Goal: Transaction & Acquisition: Purchase product/service

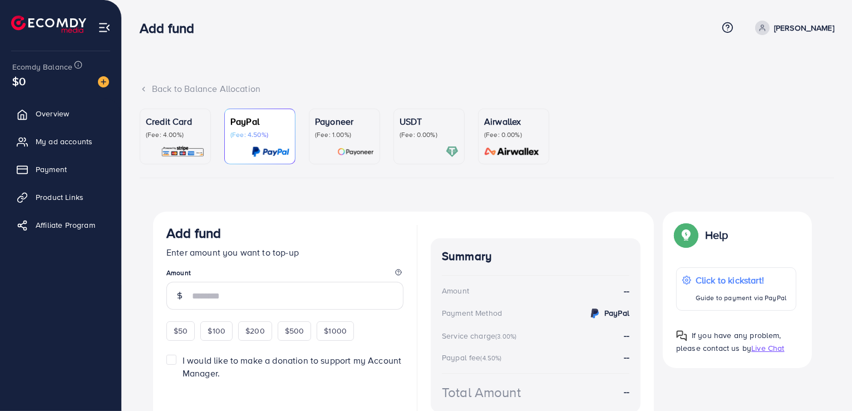
click at [569, 54] on div "Back to Balance Allocation Credit Card (Fee: 4.00%) PayPal (Fee: 4.50%) Payonee…" at bounding box center [487, 234] width 730 height 469
click at [402, 129] on div "USDT (Fee: 0.00%)" at bounding box center [428, 127] width 59 height 24
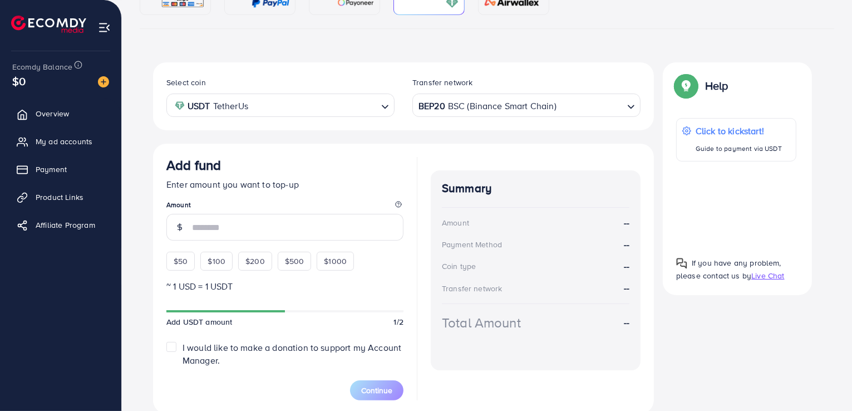
scroll to position [191, 0]
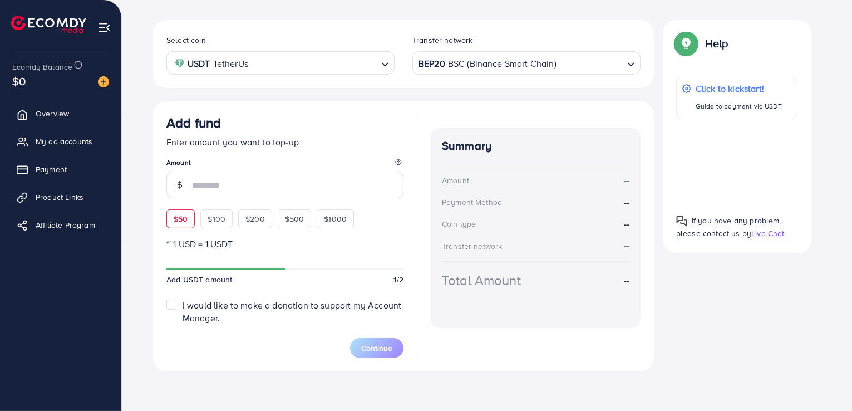
click at [179, 223] on span "$50" at bounding box center [181, 218] width 14 height 11
type input "**"
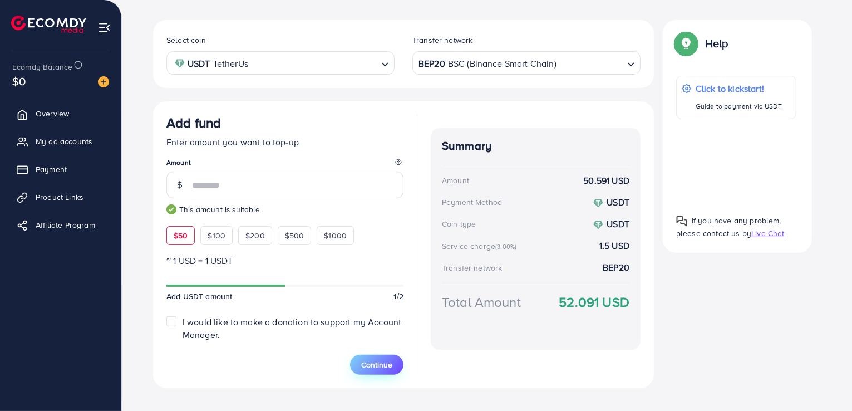
click at [376, 365] on span "Continue" at bounding box center [376, 364] width 31 height 11
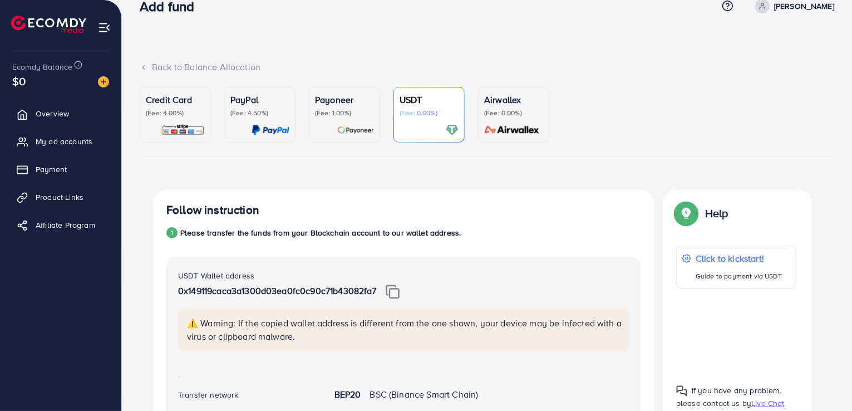
scroll to position [0, 0]
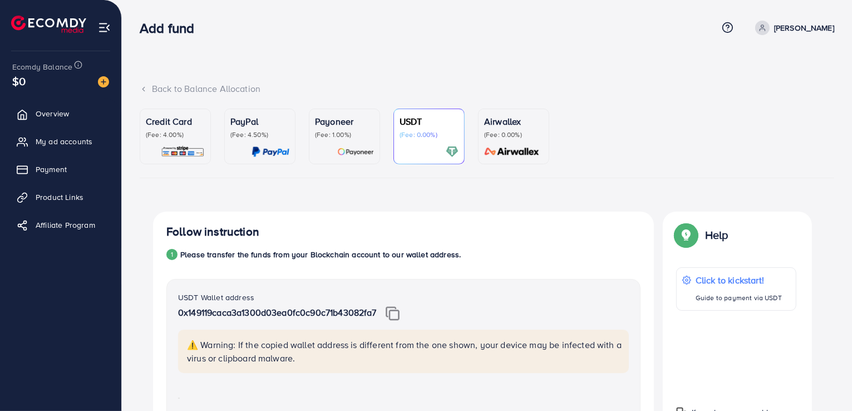
click at [766, 28] on icon at bounding box center [762, 28] width 8 height 8
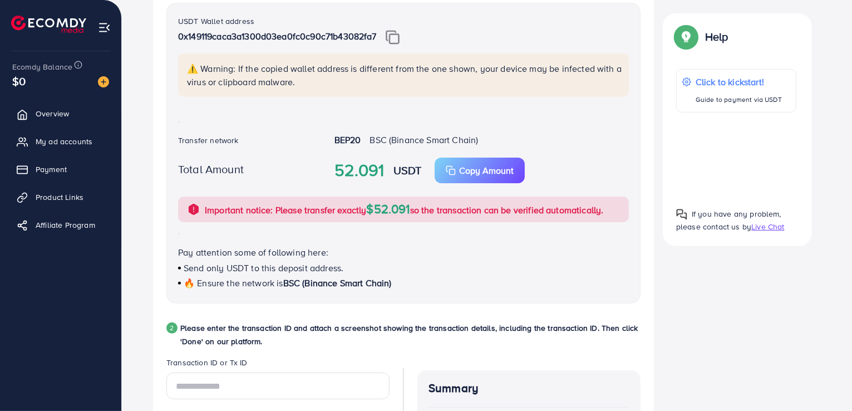
scroll to position [278, 0]
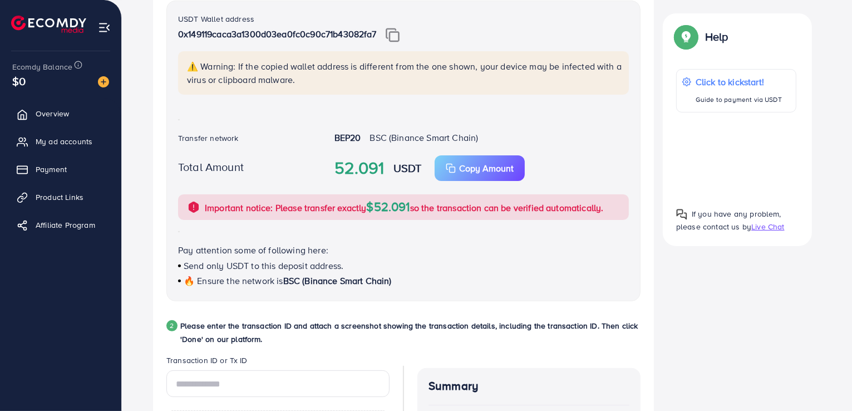
click at [397, 36] on img at bounding box center [392, 35] width 14 height 14
click at [454, 166] on rect "button" at bounding box center [452, 169] width 6 height 6
drag, startPoint x: 333, startPoint y: 134, endPoint x: 380, endPoint y: 113, distance: 51.6
click at [367, 134] on div "BEP20 BSC (Binance Smart Chain)" at bounding box center [481, 138] width 312 height 15
click at [402, 84] on p "⚠️ Warning: If the copied wallet address is different from the one shown, your …" at bounding box center [404, 73] width 435 height 27
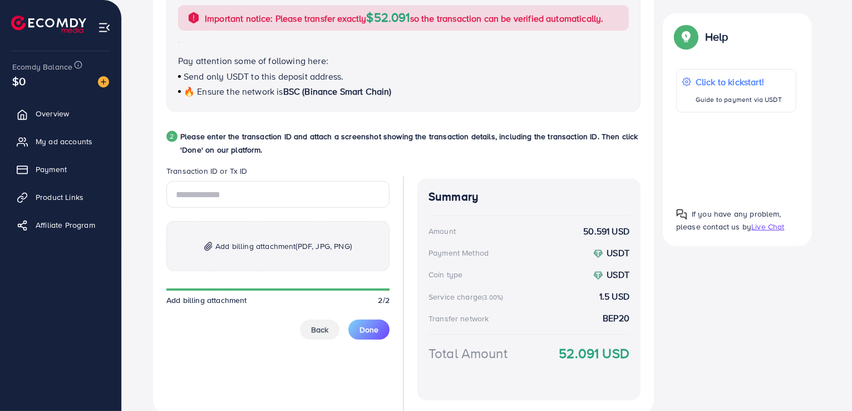
scroll to position [501, 0]
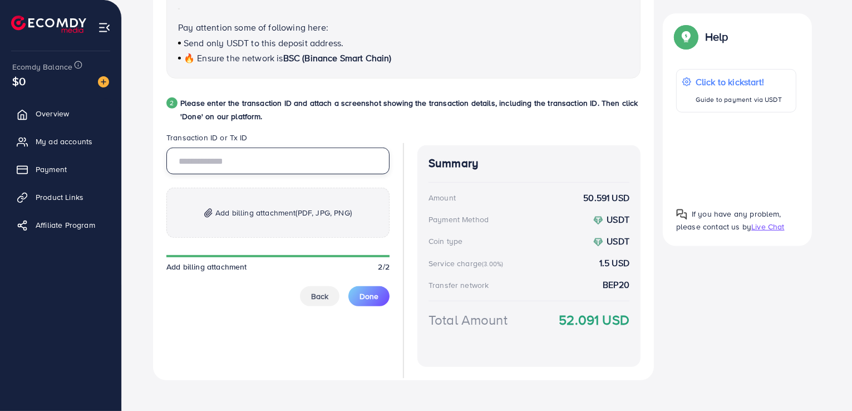
click at [200, 156] on input "text" at bounding box center [277, 160] width 223 height 27
paste input "**********"
type input "**********"
click at [302, 216] on span "(PDF, JPG, PNG)" at bounding box center [324, 212] width 56 height 11
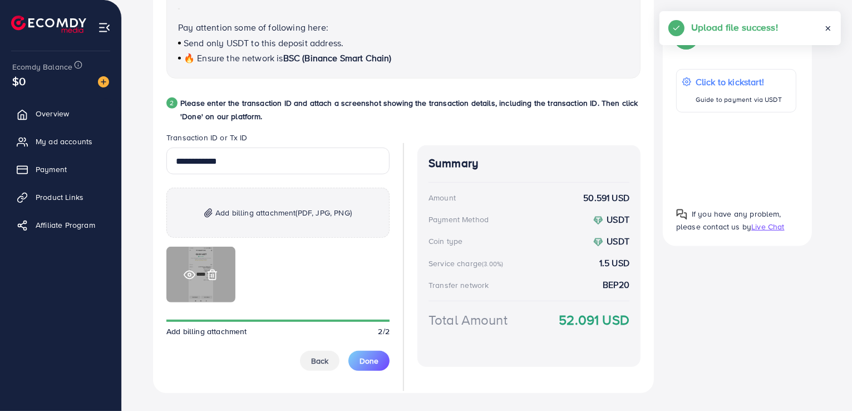
click at [186, 272] on icon at bounding box center [189, 274] width 11 height 8
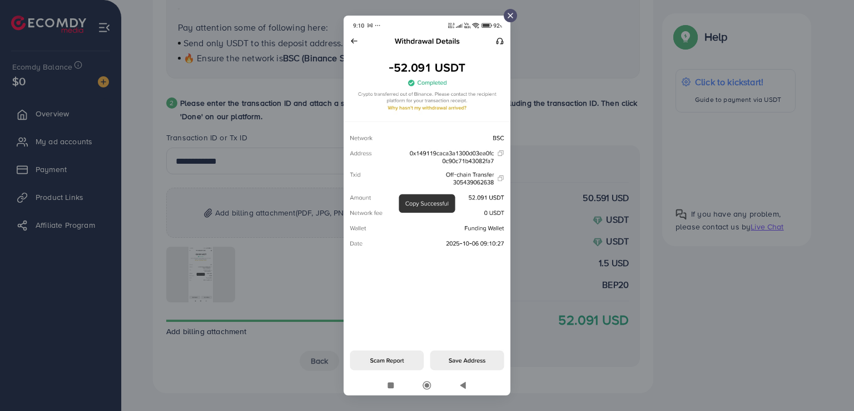
click at [512, 16] on icon at bounding box center [510, 15] width 9 height 9
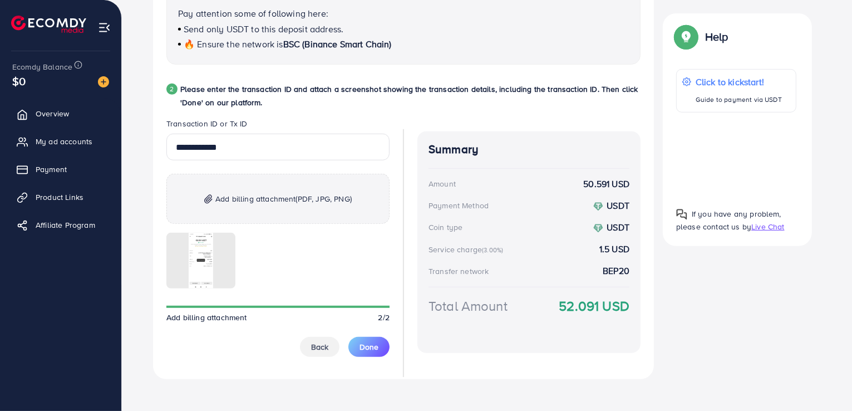
scroll to position [522, 0]
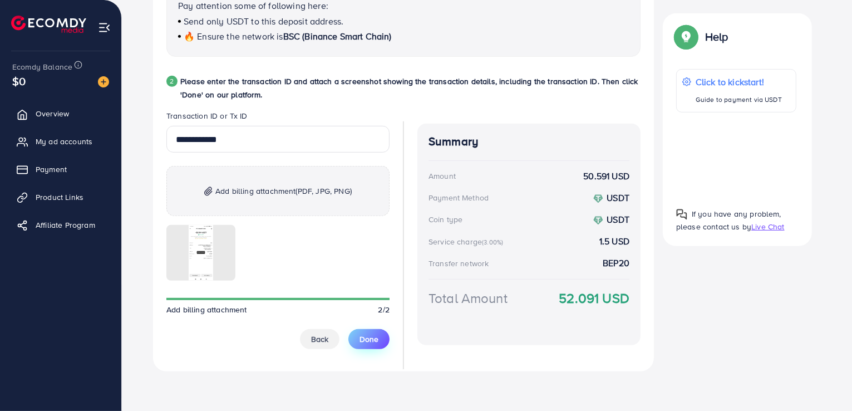
click at [374, 340] on span "Done" at bounding box center [368, 338] width 19 height 11
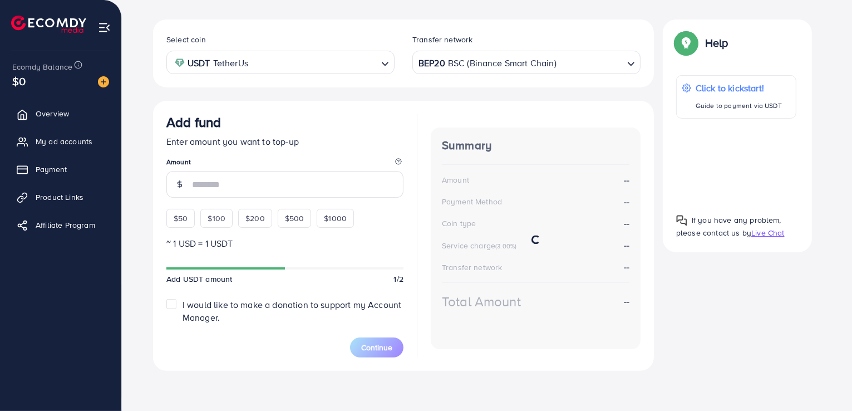
scroll to position [191, 0]
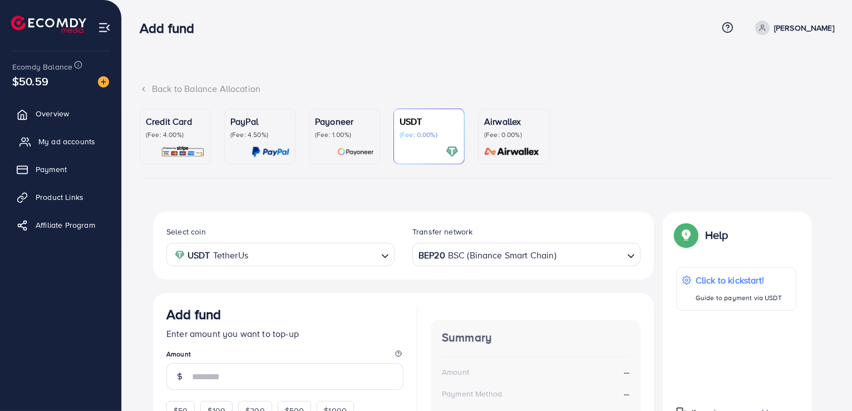
click at [77, 145] on span "My ad accounts" at bounding box center [66, 141] width 57 height 11
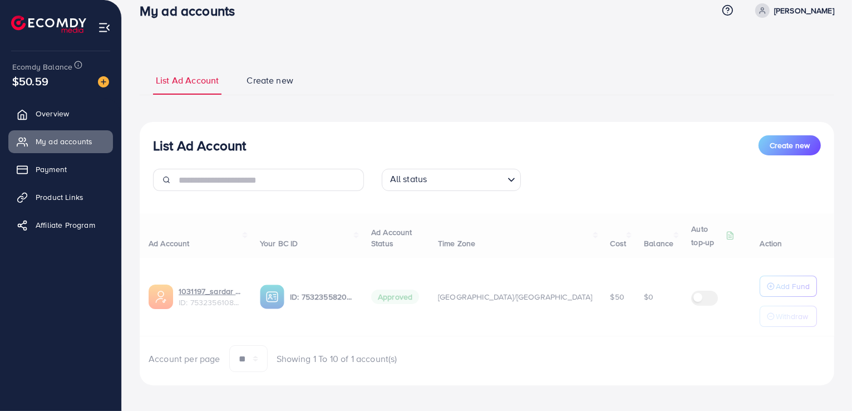
scroll to position [22, 0]
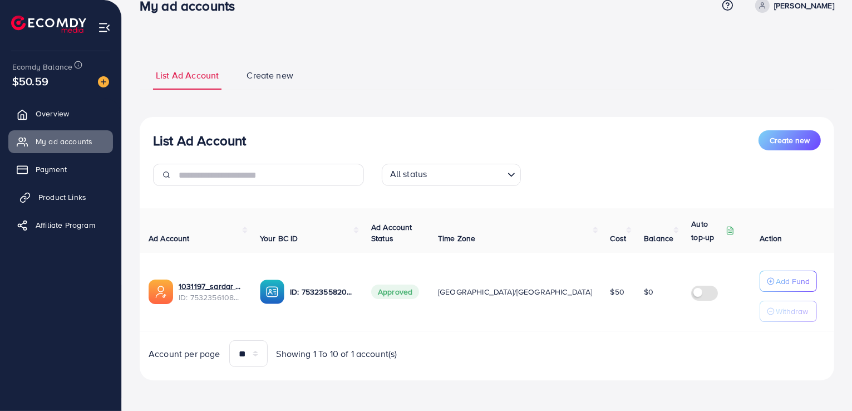
click at [67, 195] on span "Product Links" at bounding box center [62, 196] width 48 height 11
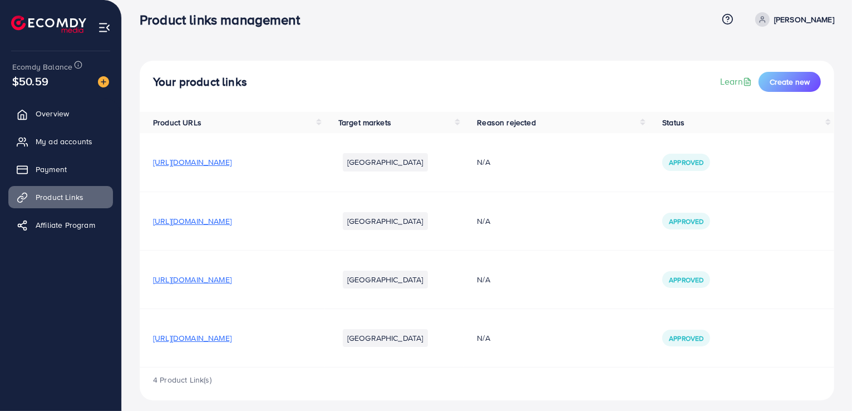
scroll to position [15, 0]
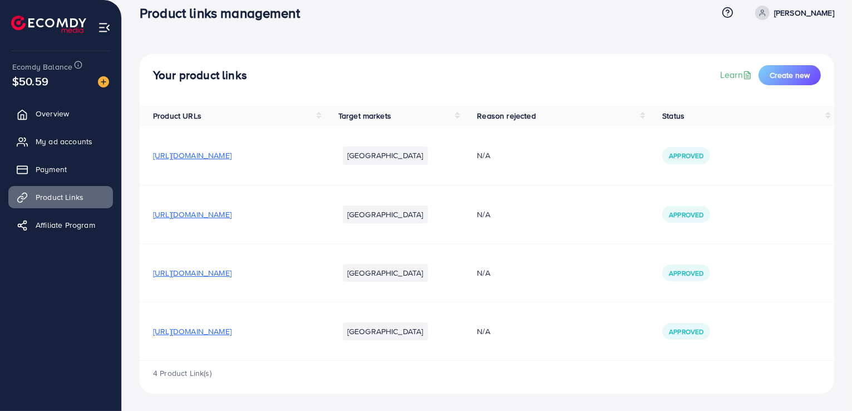
click at [231, 330] on span "[URL][DOMAIN_NAME]" at bounding box center [192, 330] width 78 height 11
click at [57, 144] on span "My ad accounts" at bounding box center [66, 141] width 57 height 11
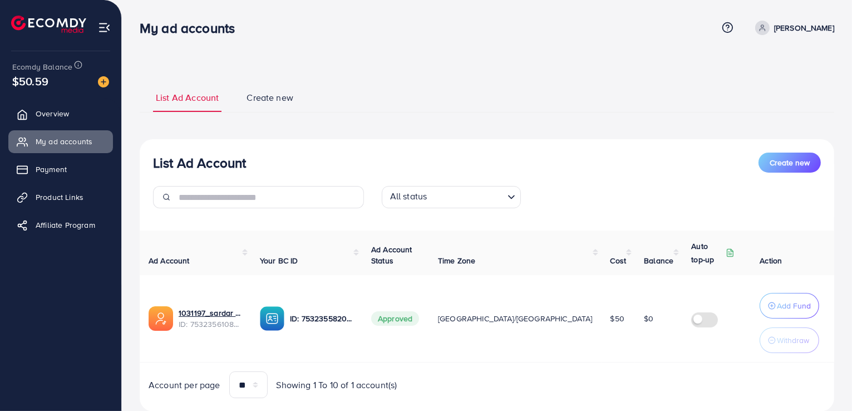
drag, startPoint x: 540, startPoint y: 317, endPoint x: 514, endPoint y: 312, distance: 26.5
click at [601, 312] on td "$50" at bounding box center [618, 318] width 34 height 87
click at [601, 293] on td "$50" at bounding box center [618, 318] width 34 height 87
